Goal: Task Accomplishment & Management: Manage account settings

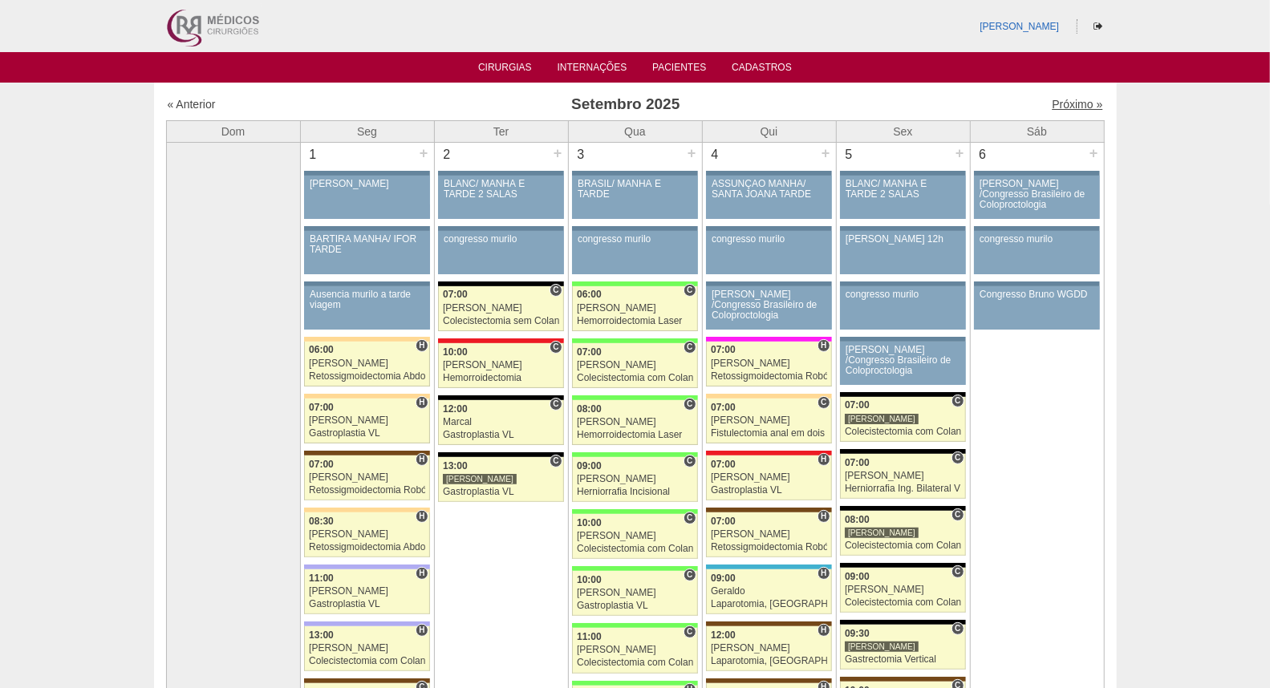
click at [1052, 98] on link "Próximo »" at bounding box center [1077, 104] width 51 height 13
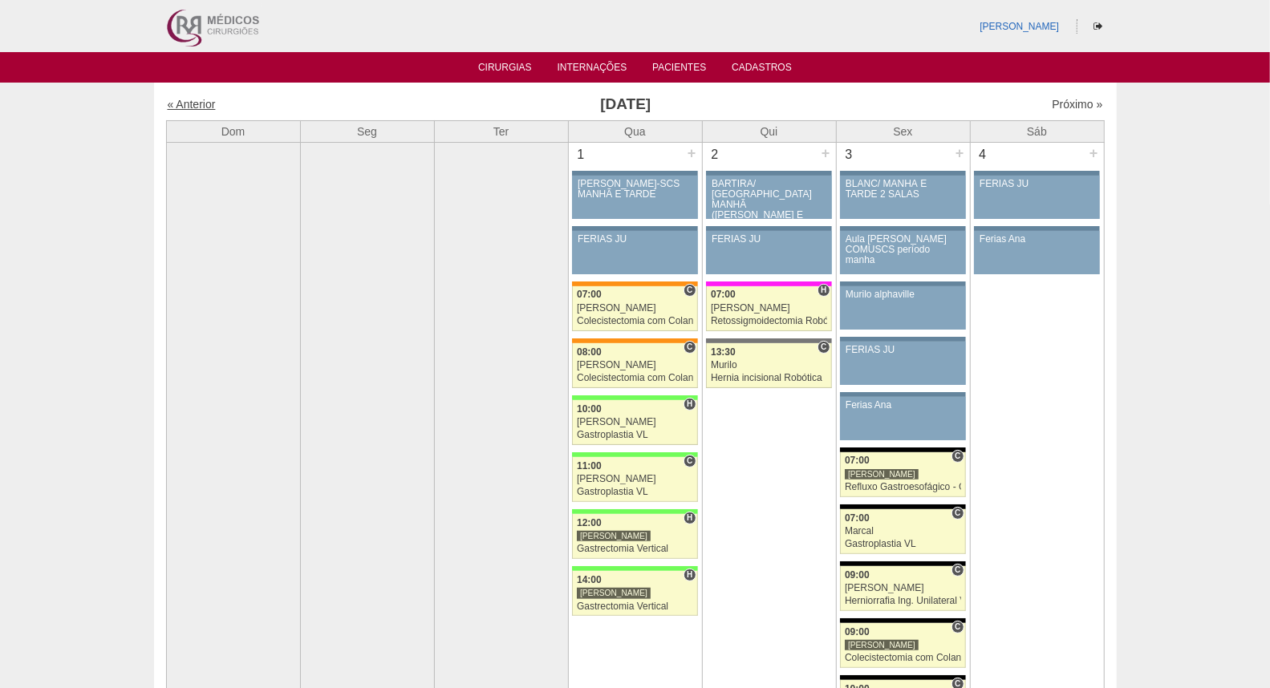
click at [197, 102] on link "« Anterior" at bounding box center [192, 104] width 48 height 13
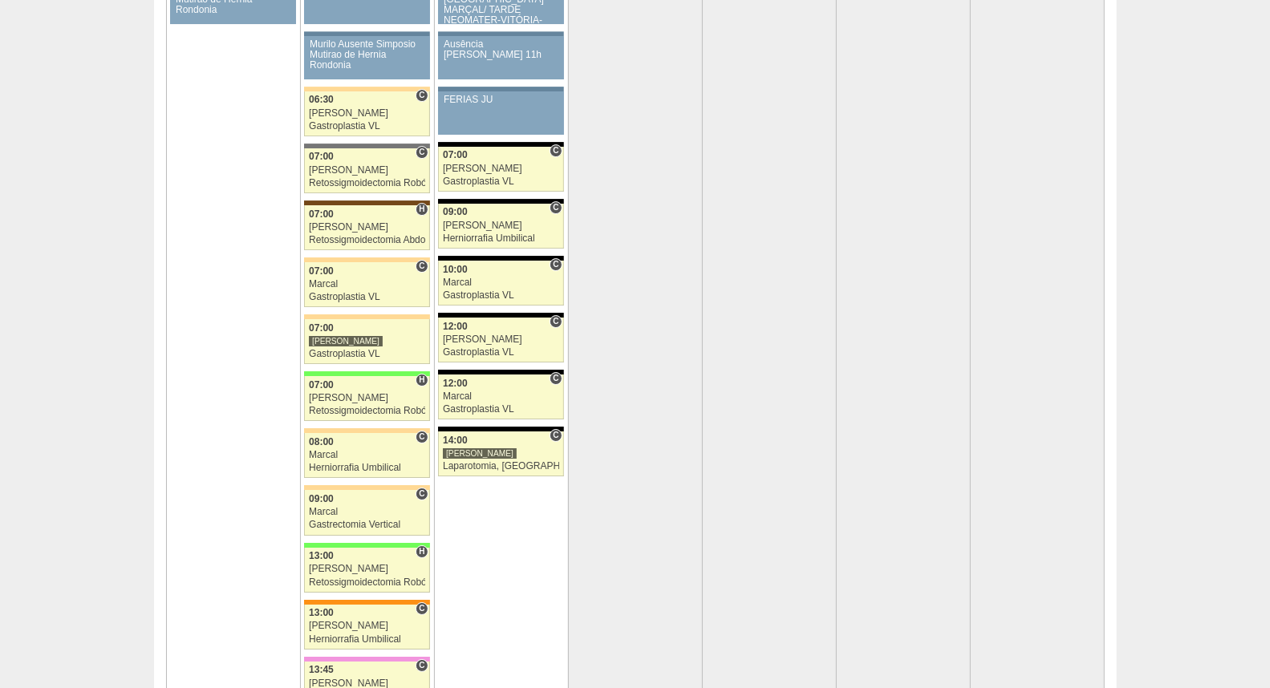
scroll to position [3246, 0]
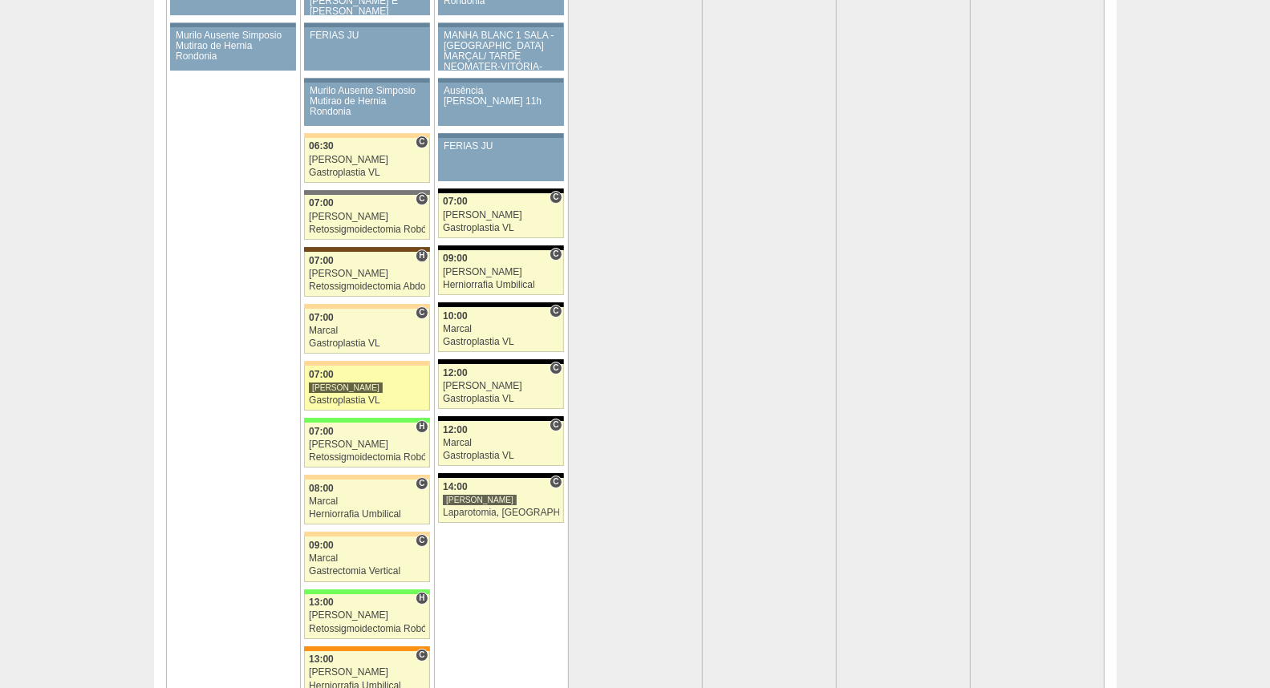
click at [378, 393] on div "[PERSON_NAME]" at bounding box center [367, 388] width 116 height 10
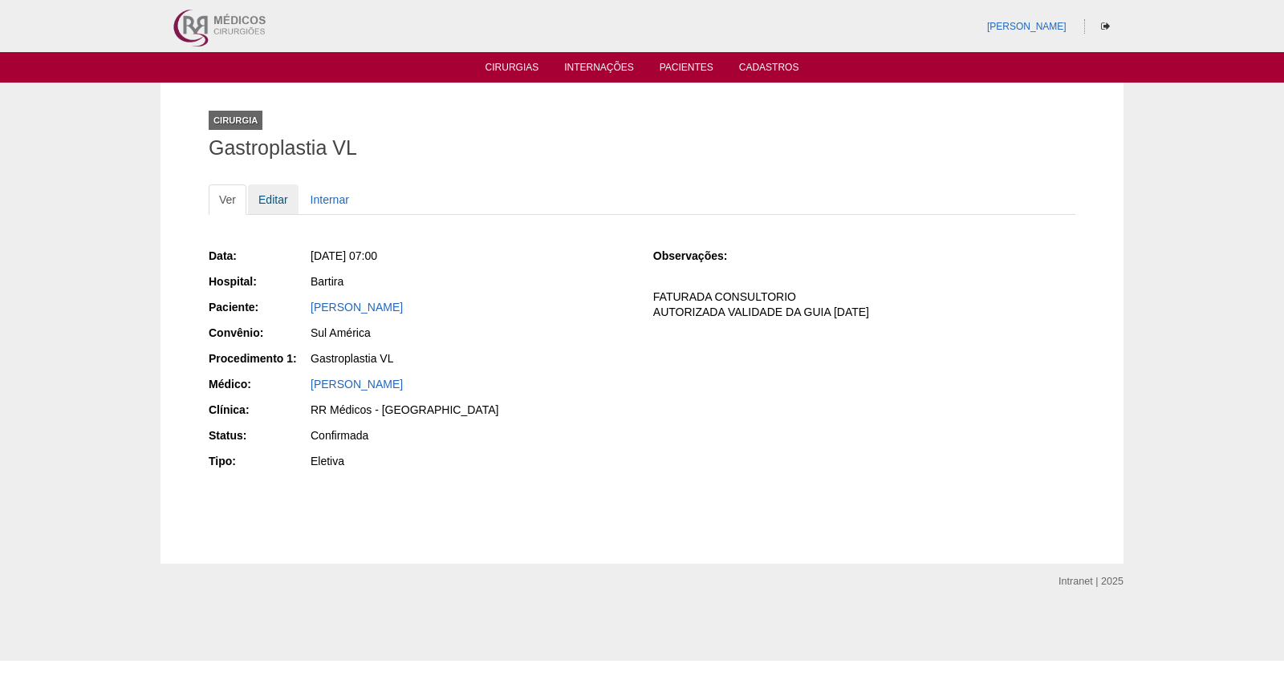
click at [271, 198] on link "Editar" at bounding box center [273, 200] width 51 height 30
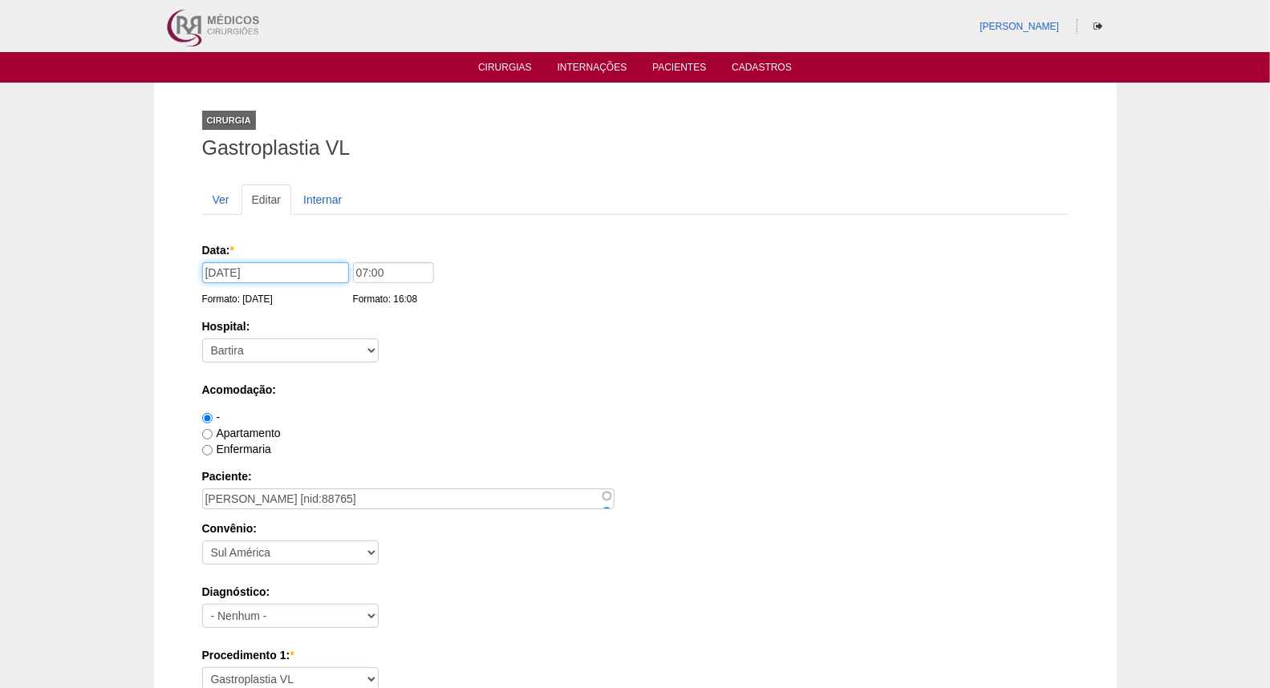
click at [281, 263] on input "29/09/2025" at bounding box center [275, 272] width 147 height 21
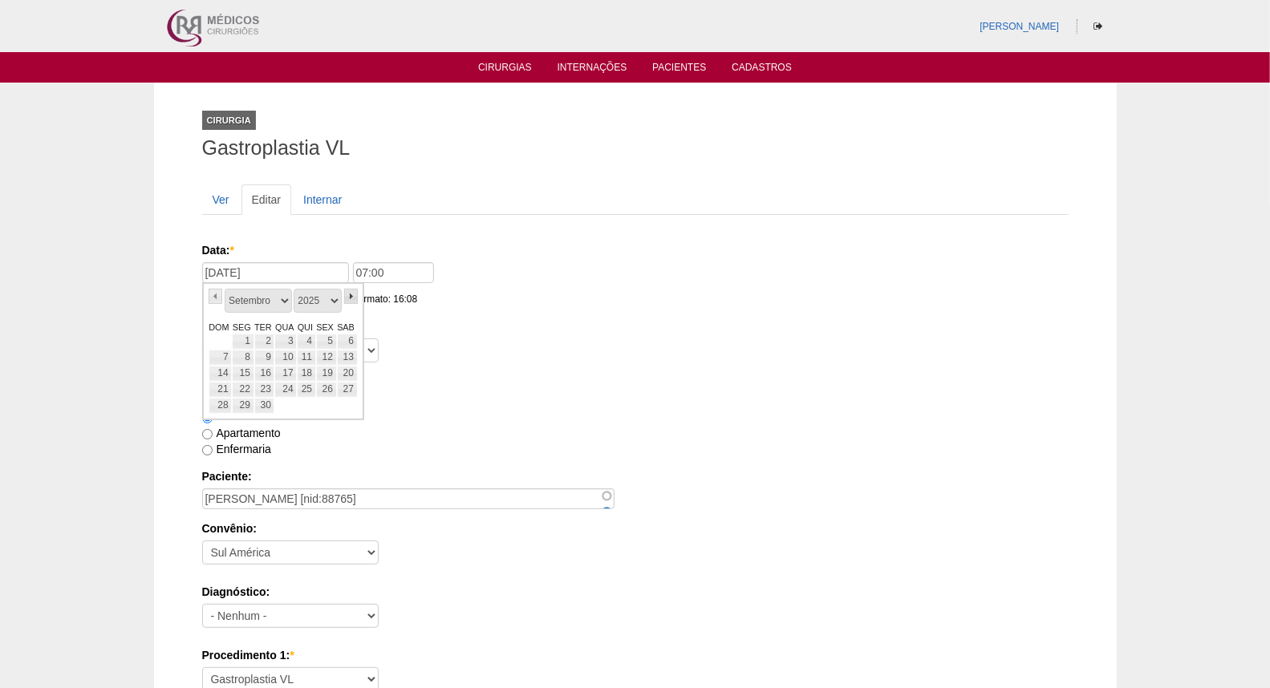
click at [349, 293] on link "»" at bounding box center [351, 296] width 14 height 15
click at [239, 411] on link "27" at bounding box center [243, 406] width 22 height 16
type input "27/10/2025"
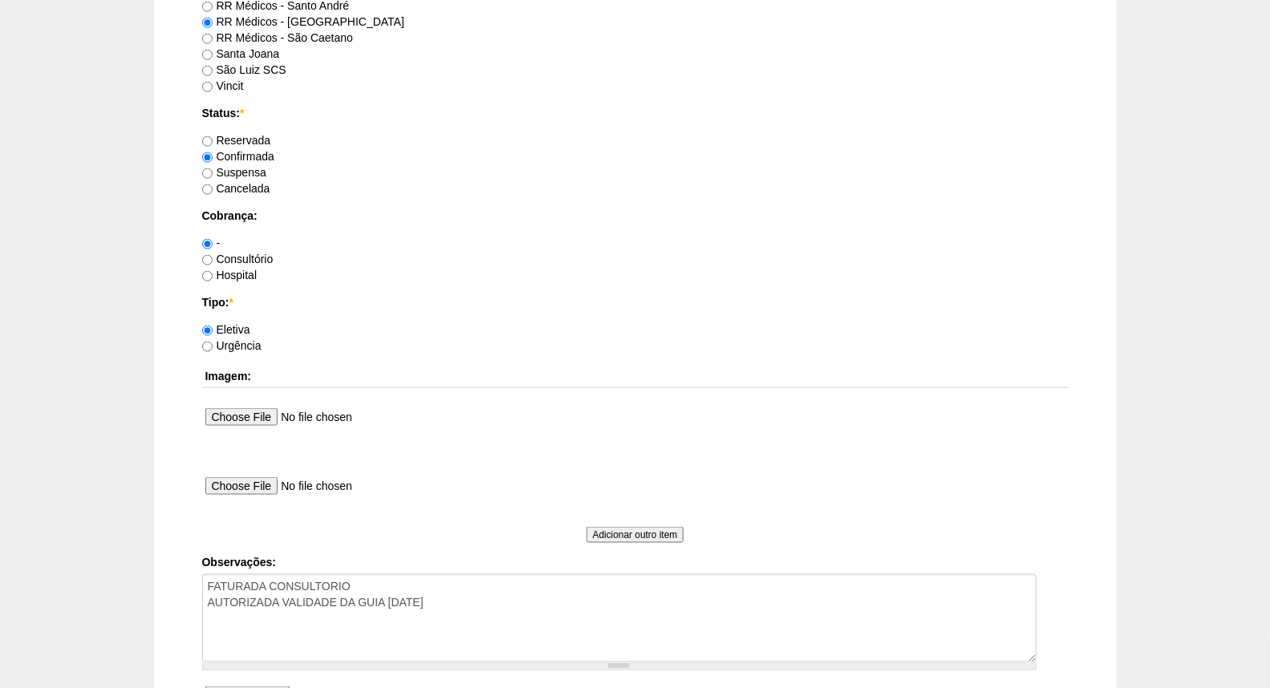
scroll to position [1198, 0]
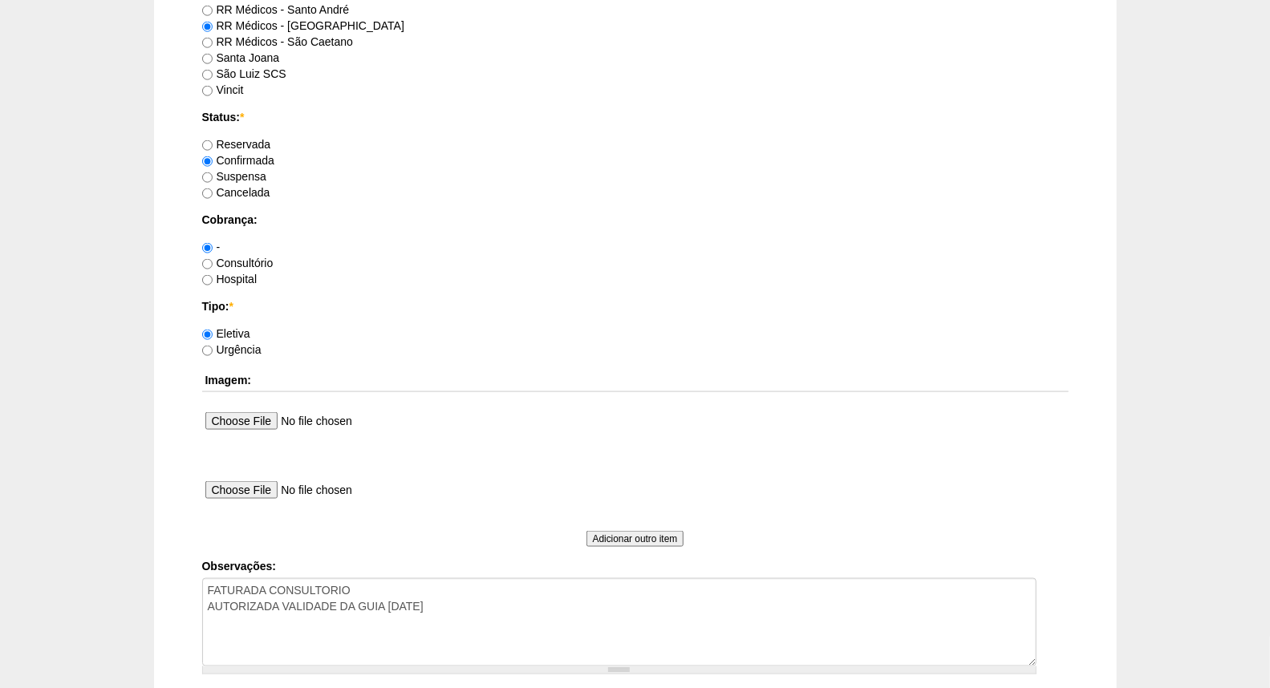
click at [247, 146] on label "Reservada" at bounding box center [236, 144] width 69 height 13
click at [213, 146] on input "Reservada" at bounding box center [207, 145] width 10 height 10
radio input "true"
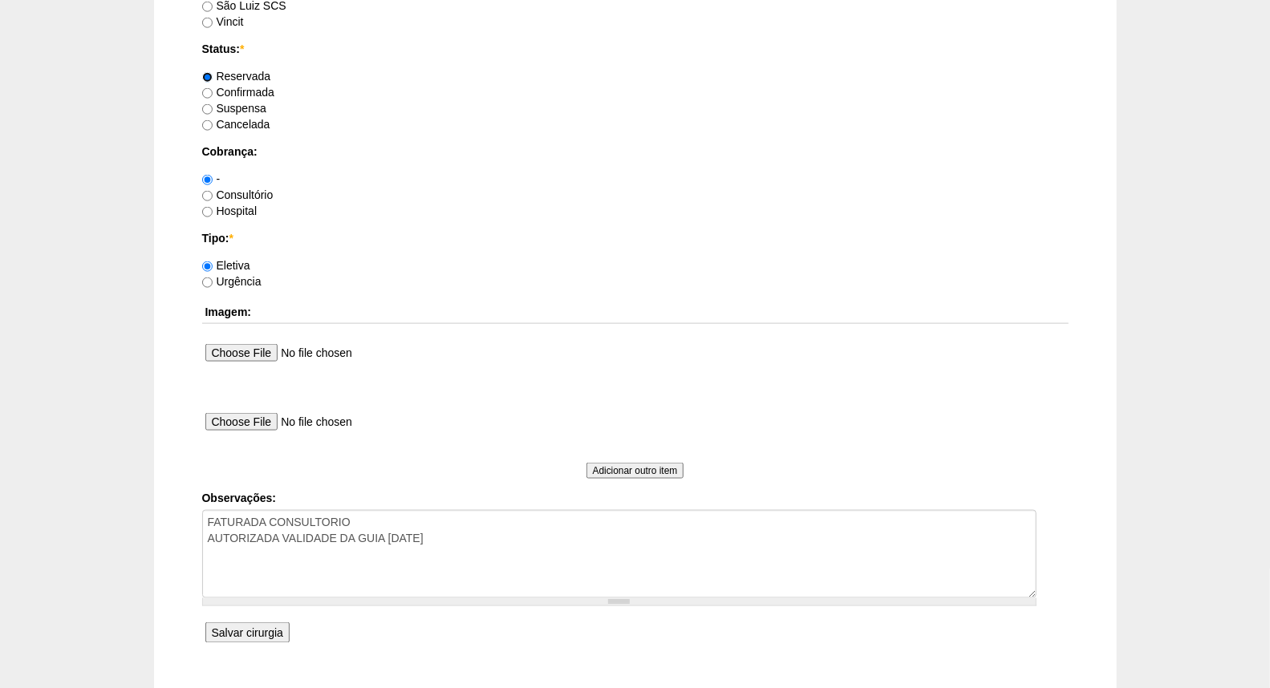
scroll to position [1287, 0]
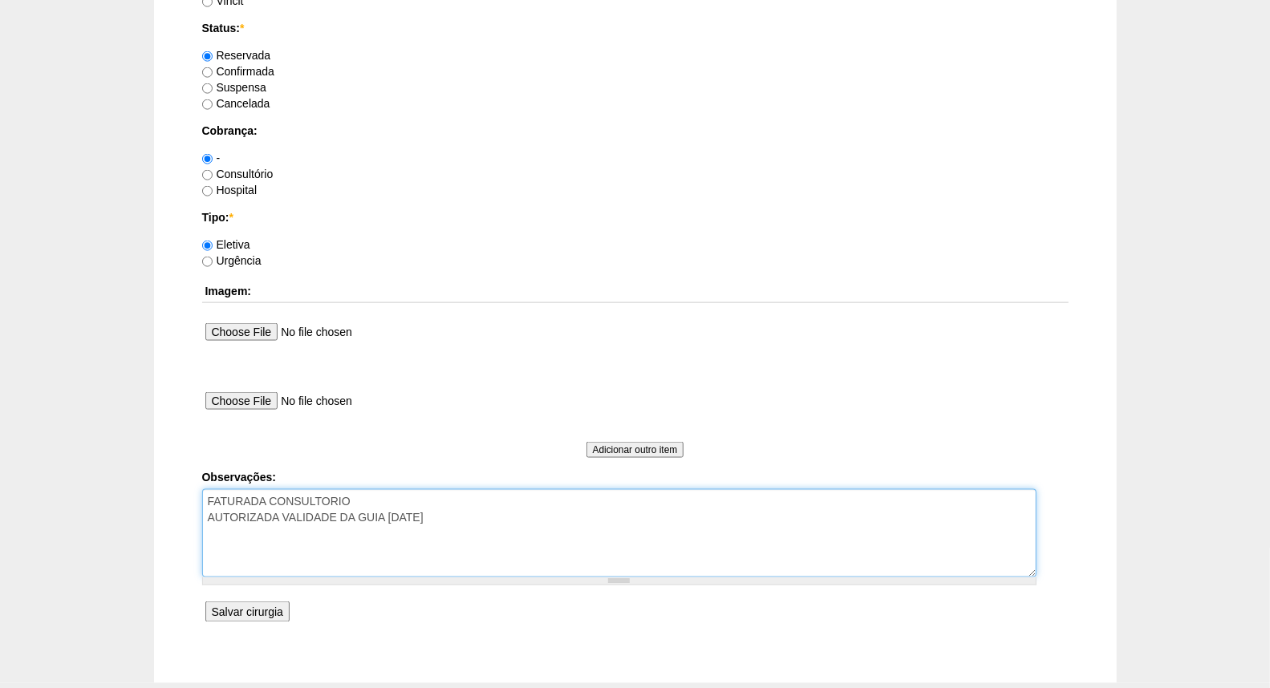
drag, startPoint x: 205, startPoint y: 498, endPoint x: 211, endPoint y: 491, distance: 8.5
click at [206, 496] on textarea "FATURADA CONSULTORIO AUTORIZADA VALIDADE DA GUIA 02/10/25" at bounding box center [619, 533] width 835 height 88
type textarea "NOVA DATA - PACIENTE GANHOU PESO FATURADA CONSULTORIO AUTORIZADA VALIDADE DA GU…"
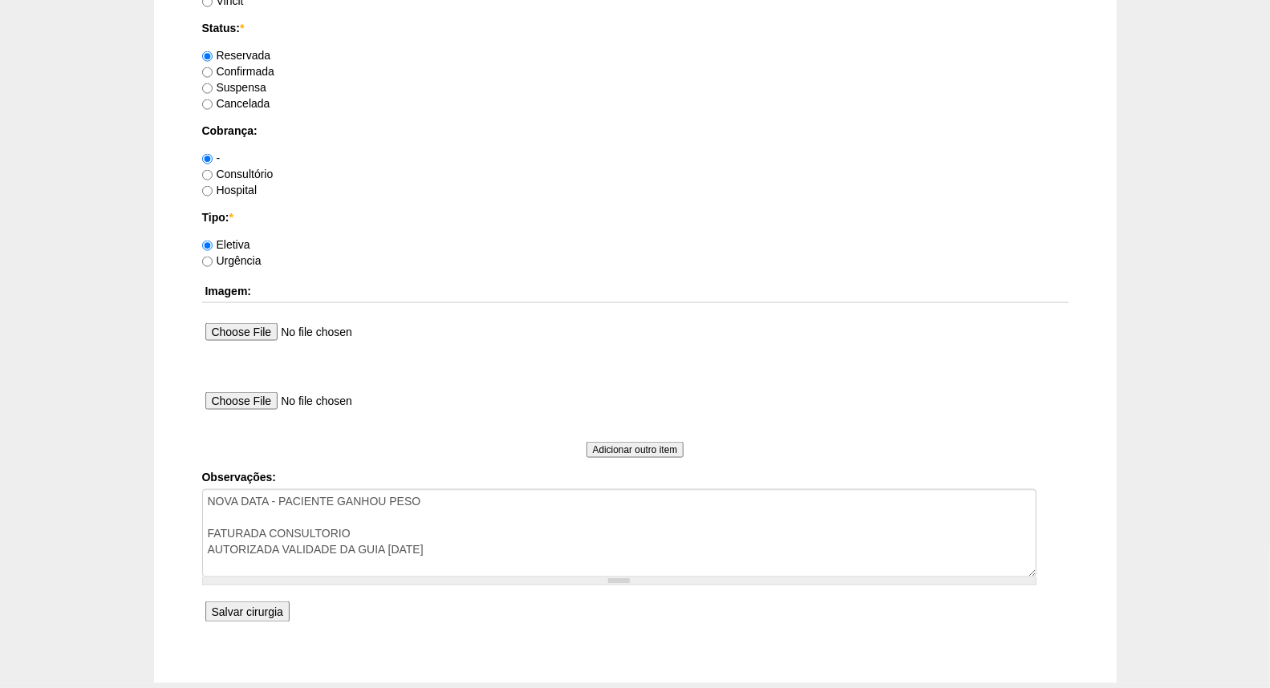
click at [255, 607] on input "Salvar cirurgia" at bounding box center [247, 612] width 84 height 21
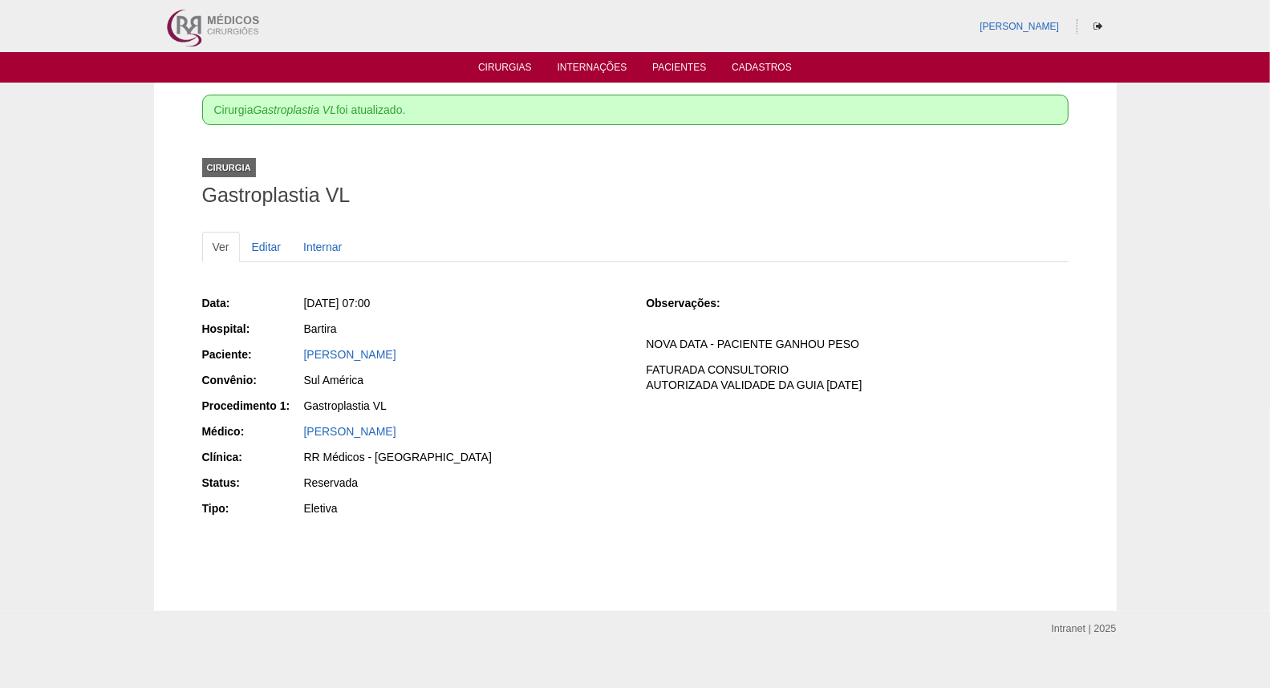
click at [511, 60] on ul "Cirurgias Internações Pacientes Cadastros" at bounding box center [635, 67] width 1270 height 30
click at [510, 71] on link "Cirurgias" at bounding box center [505, 69] width 54 height 14
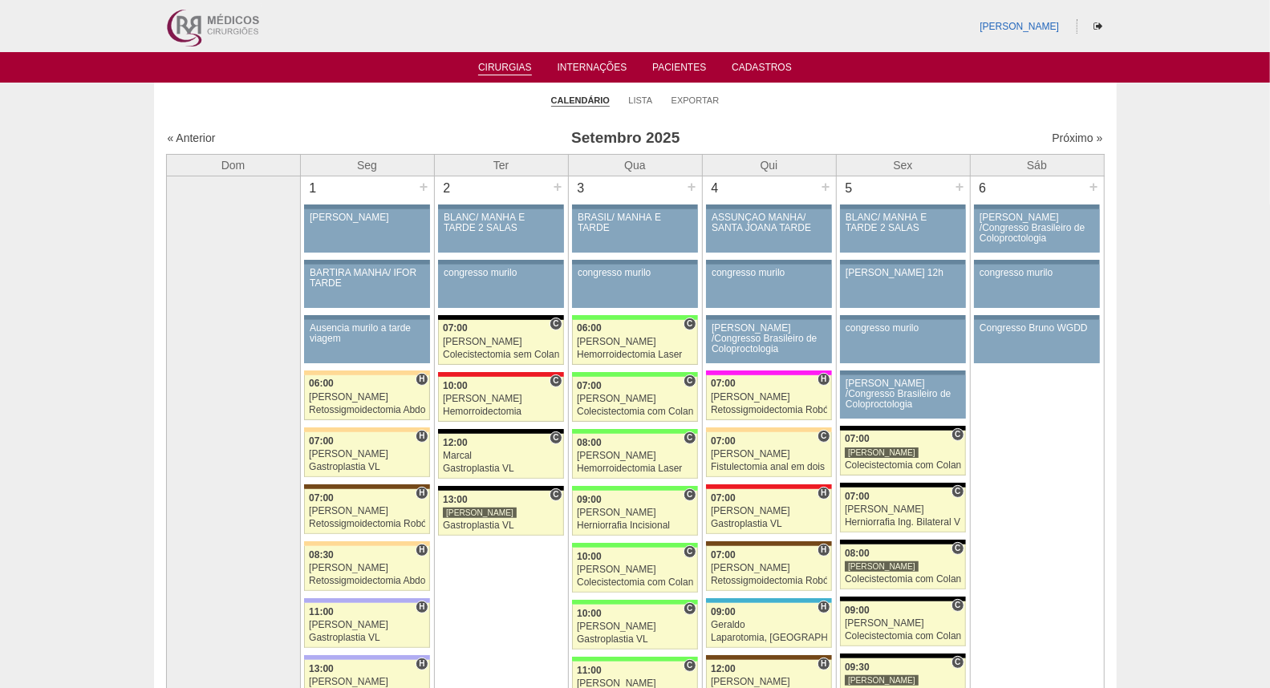
click at [803, 113] on ul "Calendário Lista Exportar" at bounding box center [635, 100] width 963 height 34
click at [1053, 139] on link "Próximo »" at bounding box center [1077, 138] width 51 height 13
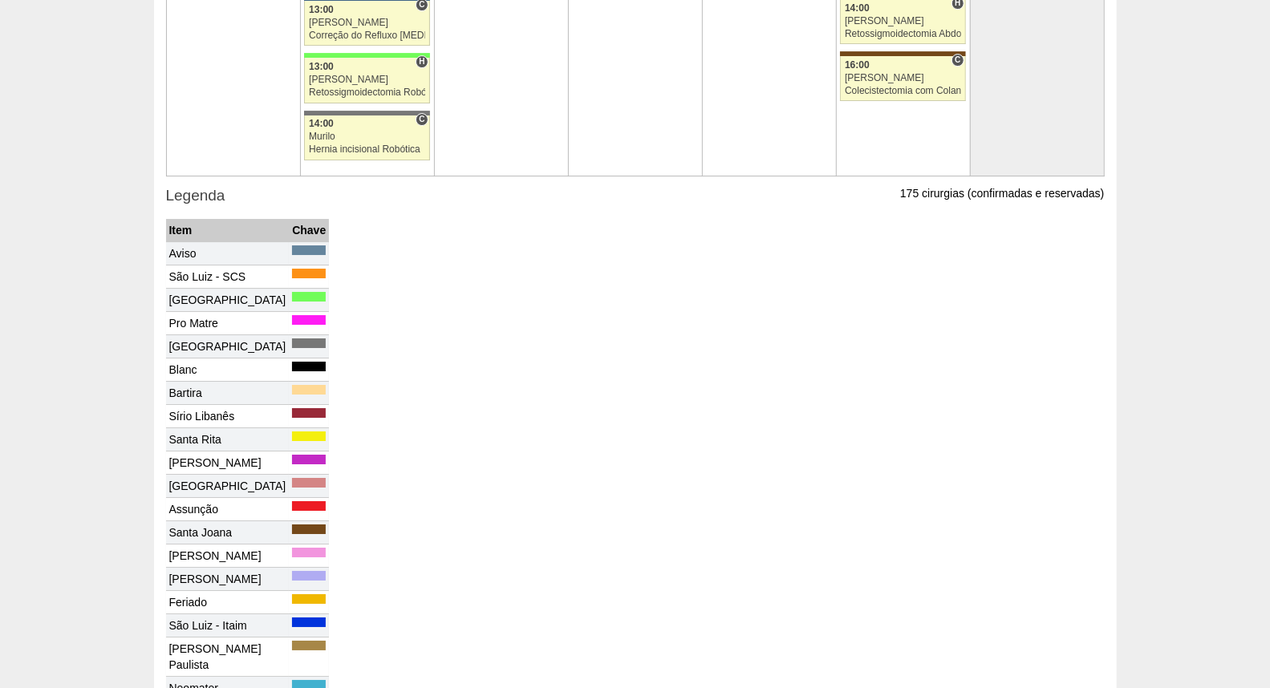
scroll to position [2764, 0]
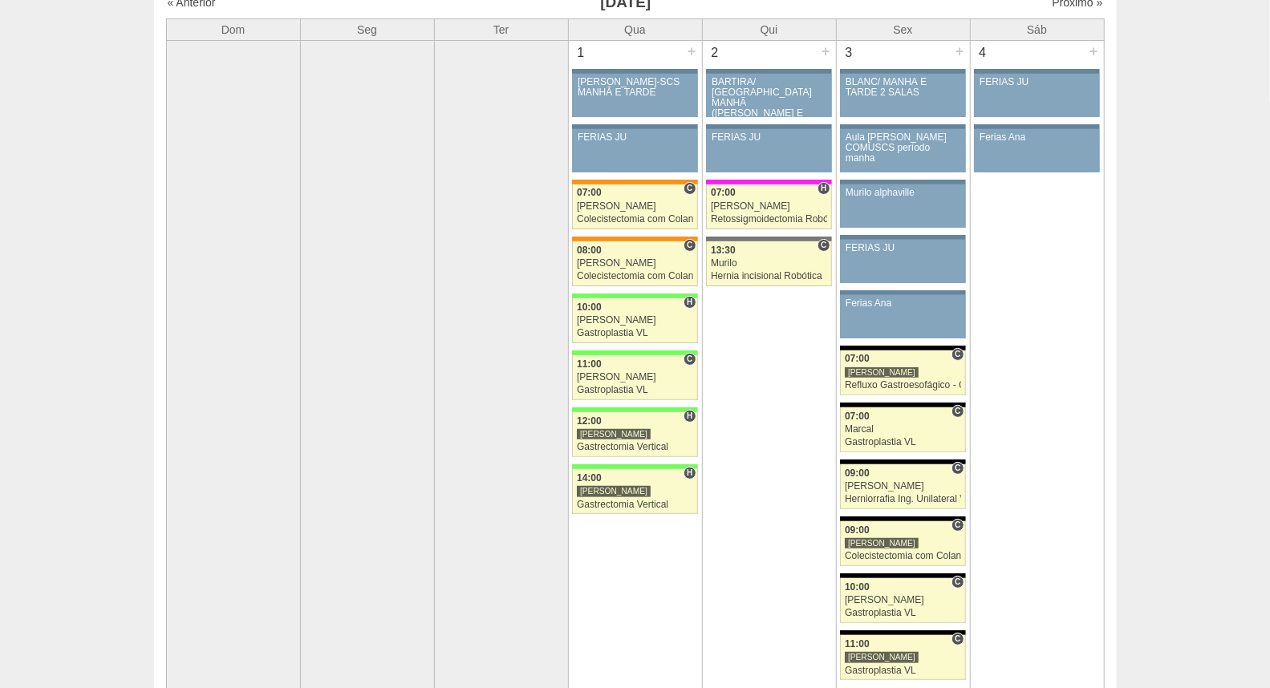
scroll to position [0, 0]
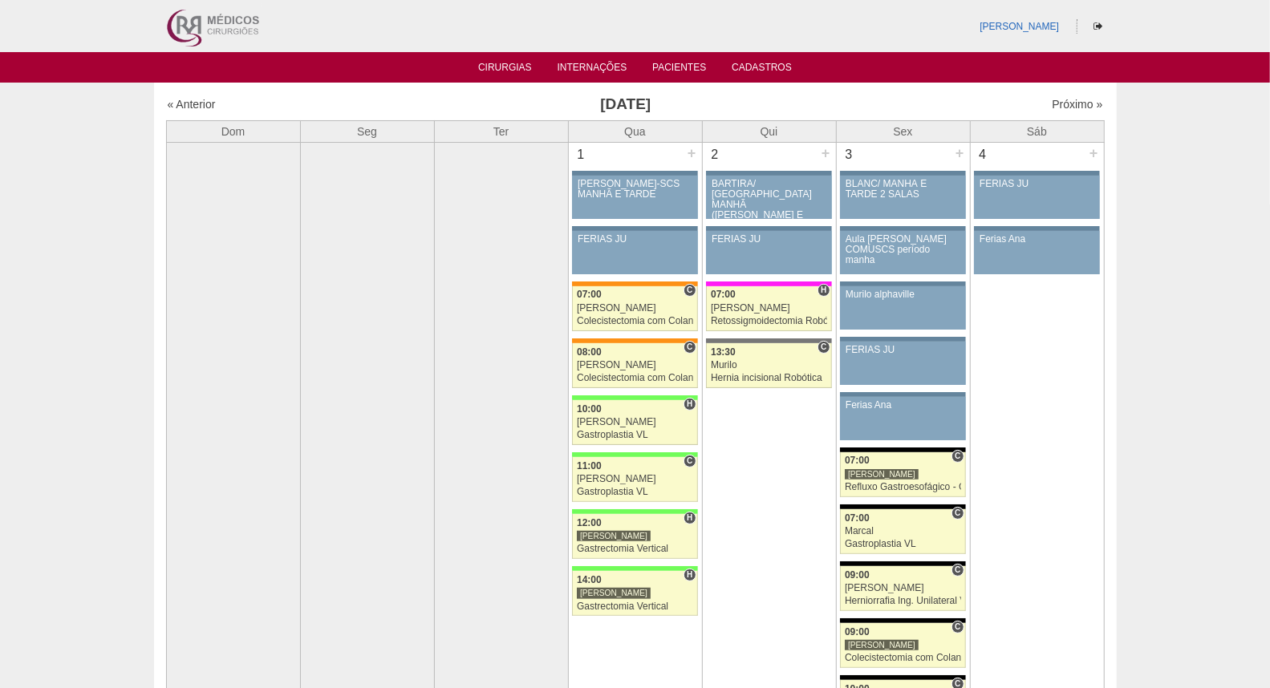
click at [207, 96] on div "« Anterior" at bounding box center [280, 104] width 225 height 16
click at [203, 102] on link "« Anterior" at bounding box center [192, 104] width 48 height 13
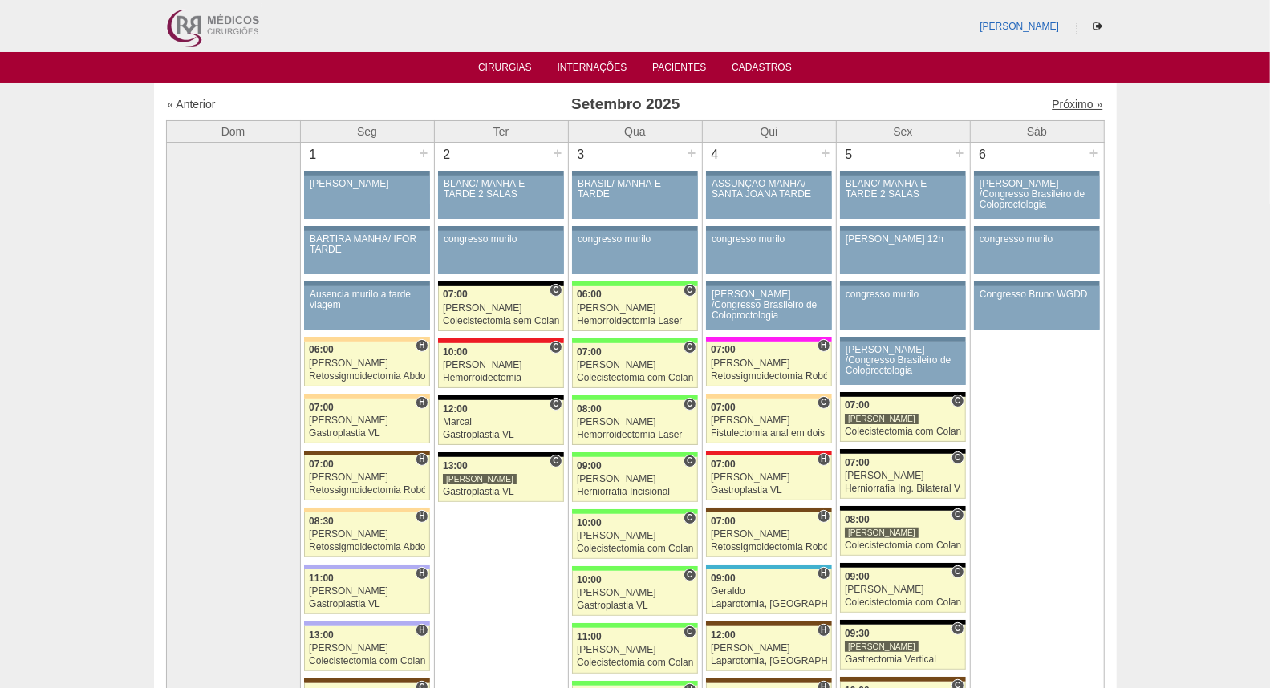
click at [1063, 107] on link "Próximo »" at bounding box center [1077, 104] width 51 height 13
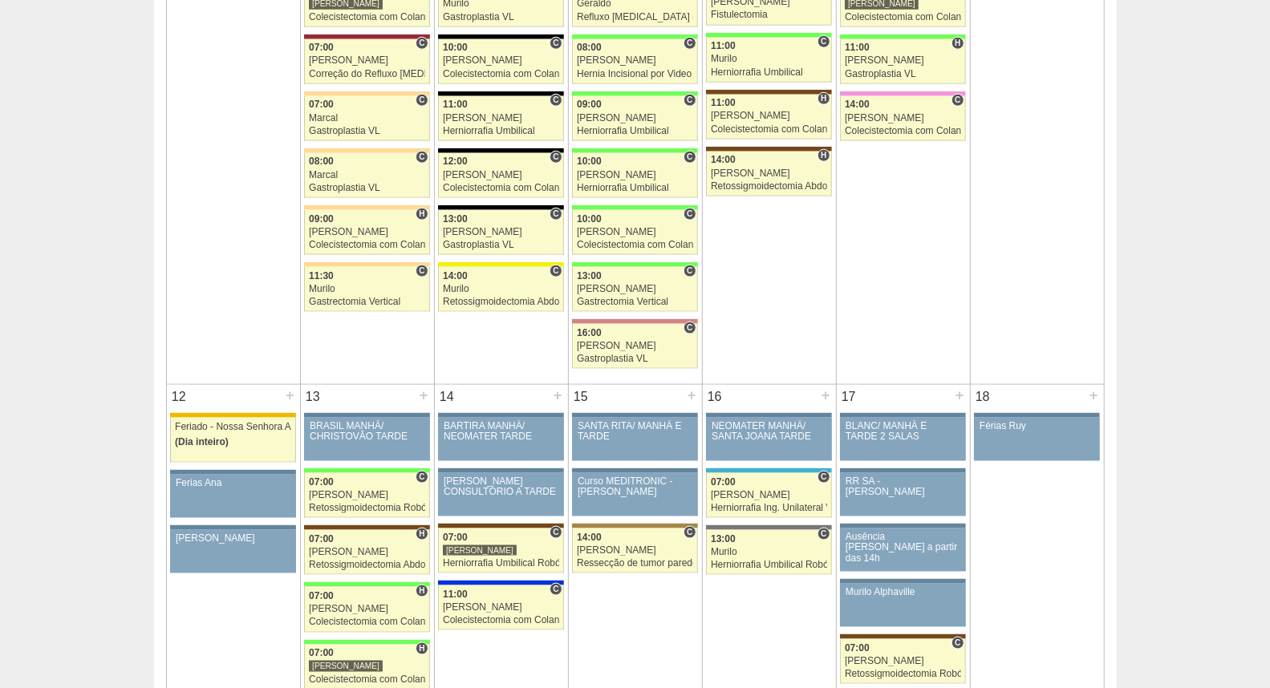
scroll to position [1337, 0]
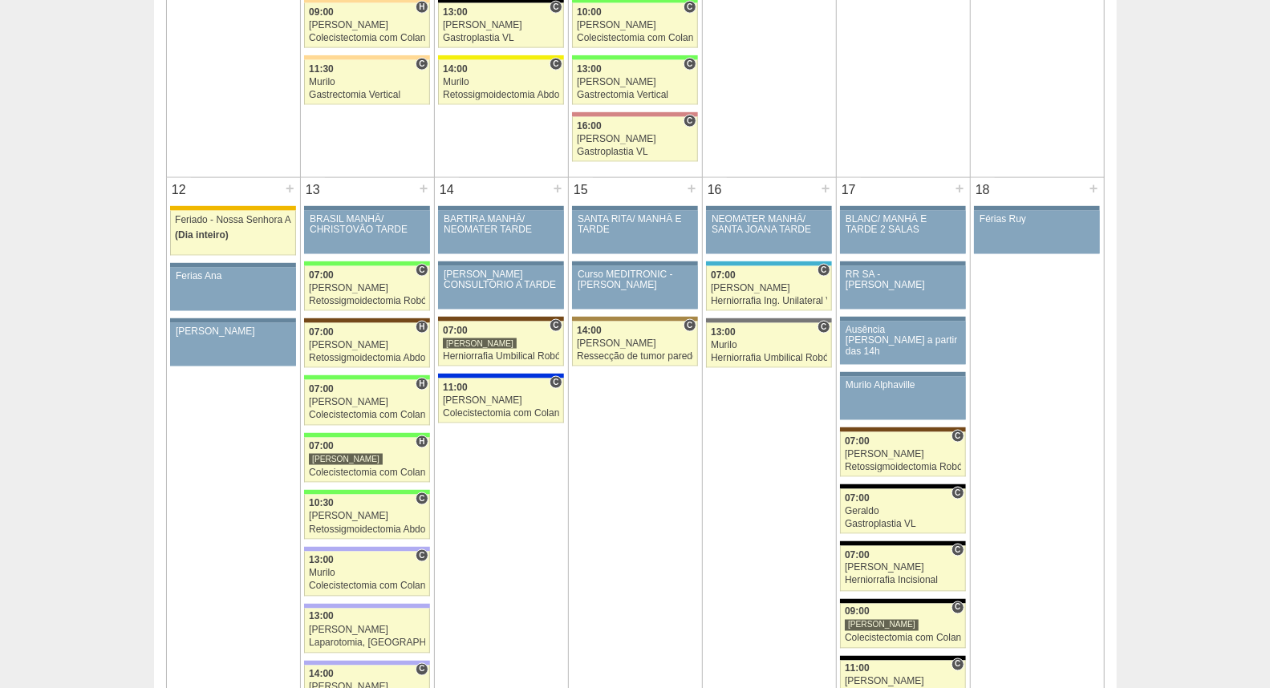
drag, startPoint x: 100, startPoint y: 105, endPoint x: 109, endPoint y: 81, distance: 25.6
